Goal: Book appointment/travel/reservation

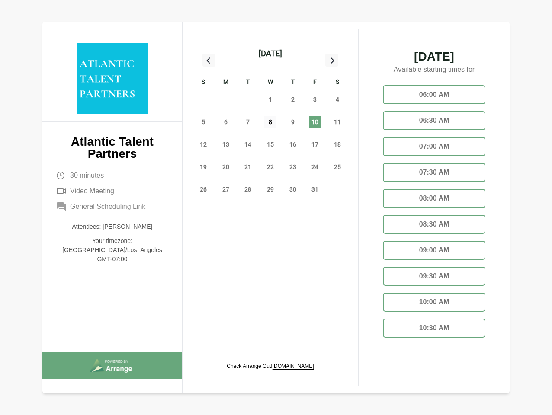
click at [270, 123] on span "8" at bounding box center [270, 122] width 12 height 12
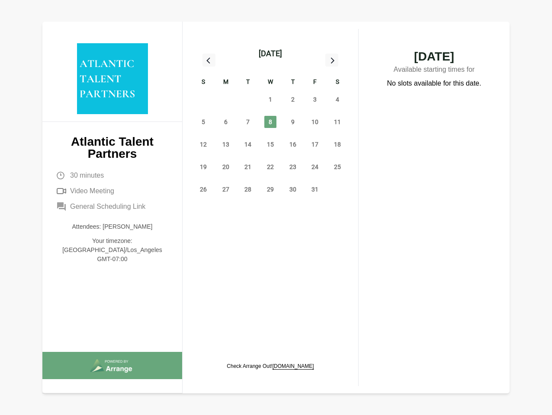
click at [270, 54] on div "[DATE]" at bounding box center [269, 54] width 23 height 12
click at [203, 99] on div "28" at bounding box center [203, 99] width 22 height 22
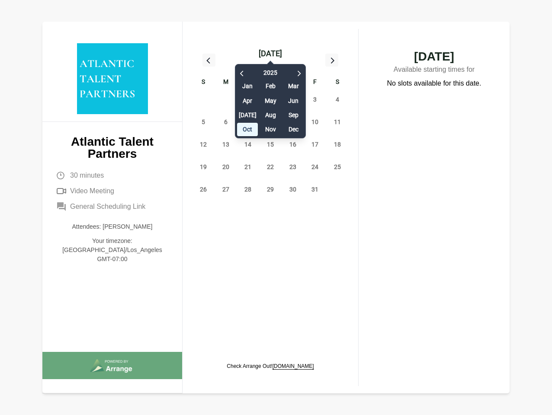
click at [226, 99] on div "29" at bounding box center [225, 99] width 22 height 22
click at [248, 99] on div "[DATE] Feb Mar Apr May Jun [DATE] Aug Sep Oct Nov Dec" at bounding box center [270, 99] width 71 height 79
click at [270, 99] on div "[DATE] Feb Mar Apr May Jun [DATE] Aug Sep Oct Nov Dec" at bounding box center [270, 99] width 71 height 79
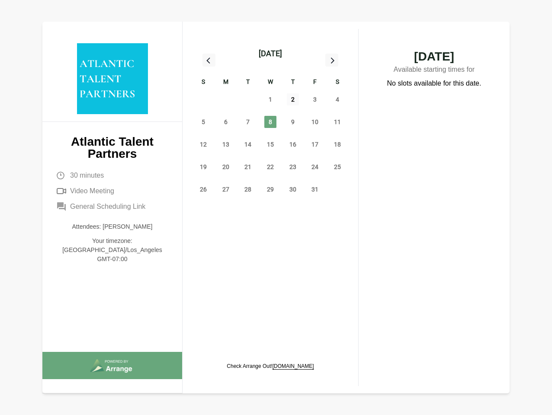
click at [293, 99] on span "2" at bounding box center [293, 99] width 12 height 12
click at [315, 99] on span "3" at bounding box center [315, 99] width 12 height 12
click at [337, 99] on span "4" at bounding box center [337, 99] width 12 height 12
click at [203, 122] on span "5" at bounding box center [203, 122] width 12 height 12
